Goal: Find specific page/section: Find specific page/section

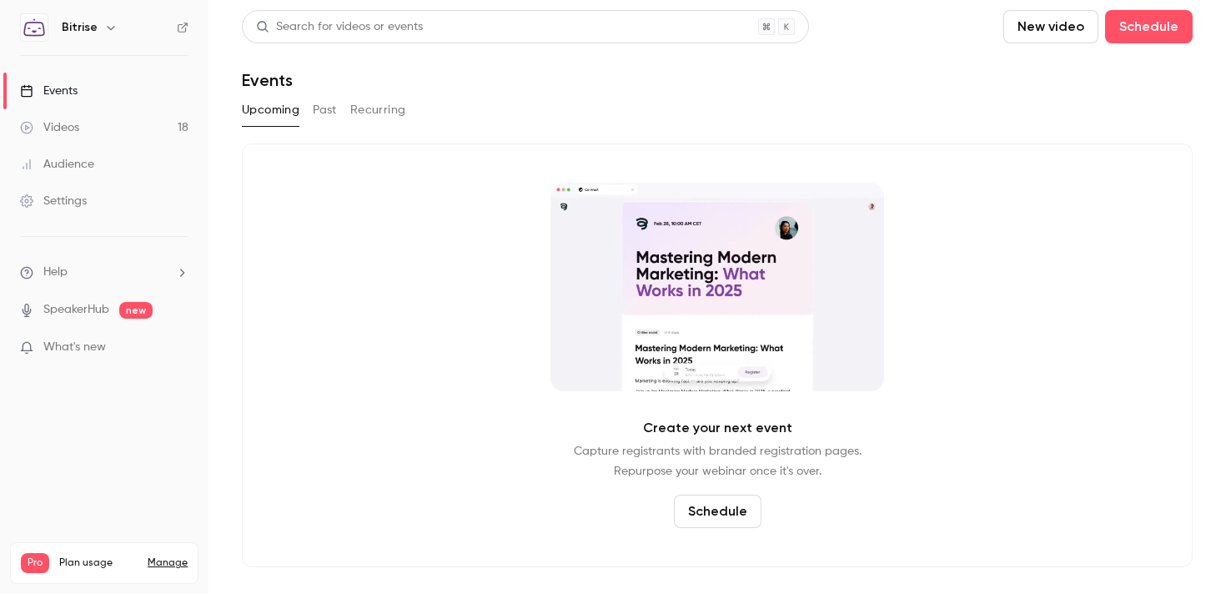
click at [95, 177] on link "Audience" at bounding box center [104, 164] width 208 height 37
